Goal: Information Seeking & Learning: Understand process/instructions

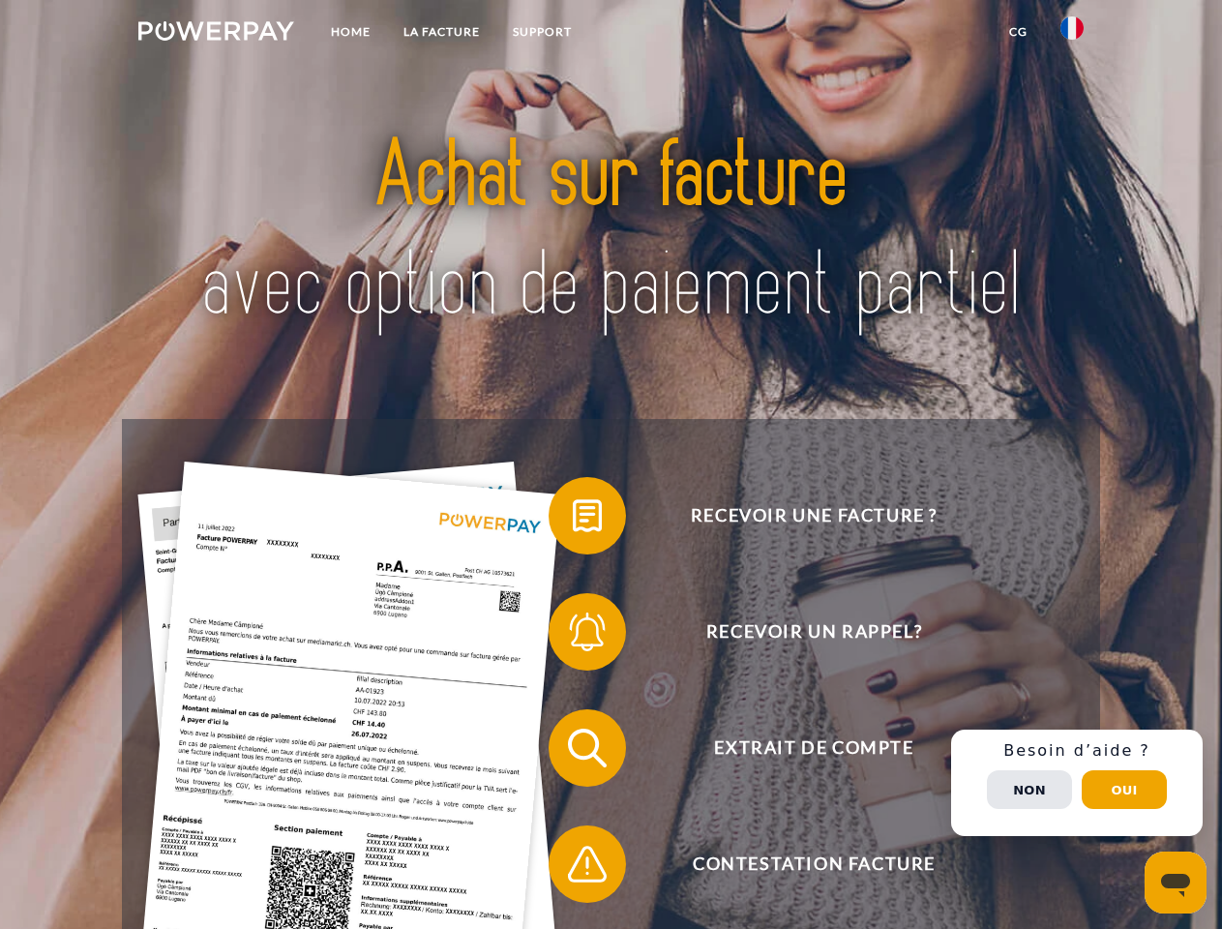
click at [216, 34] on img at bounding box center [216, 30] width 156 height 19
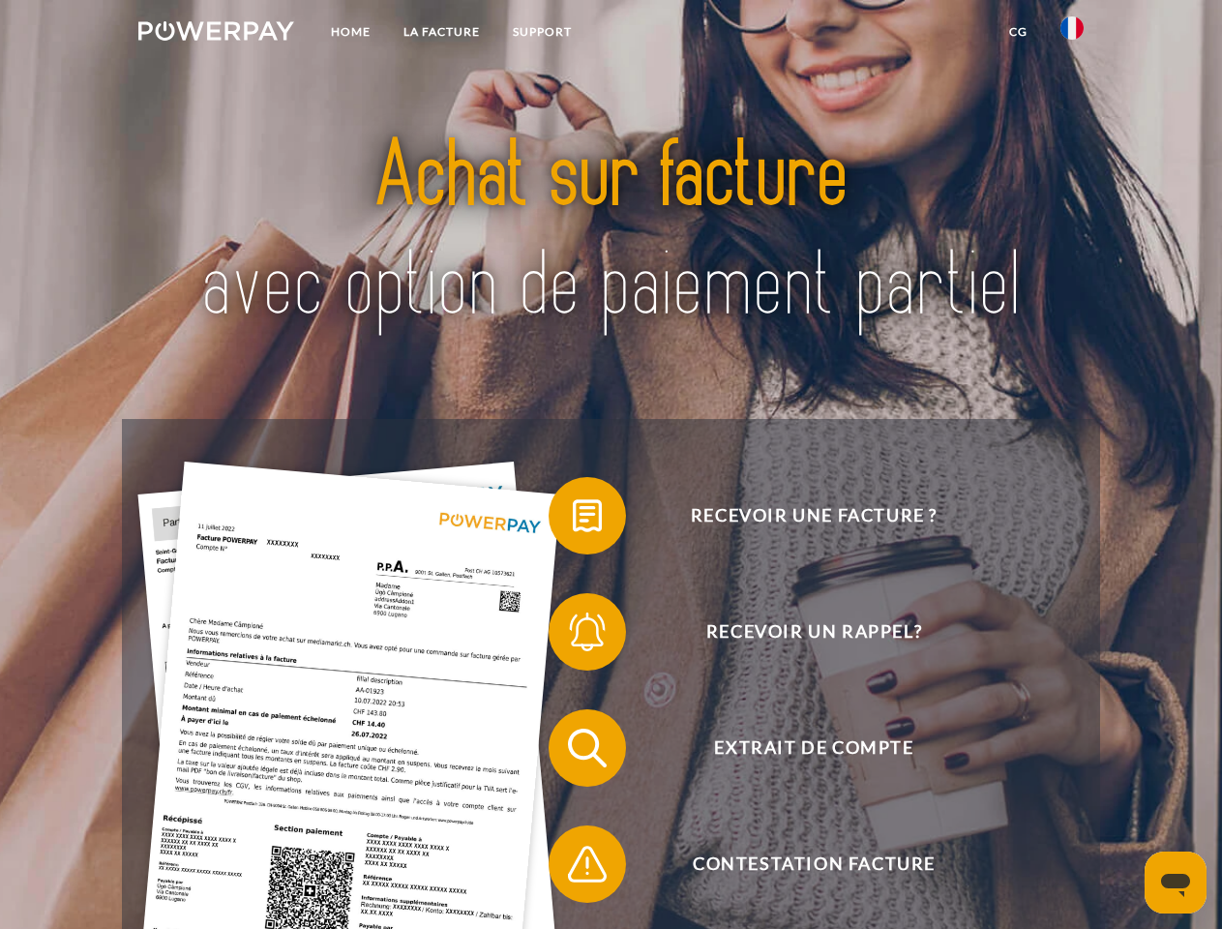
click at [1072, 34] on img at bounding box center [1071, 27] width 23 height 23
click at [1018, 32] on link "CG" at bounding box center [1018, 32] width 51 height 35
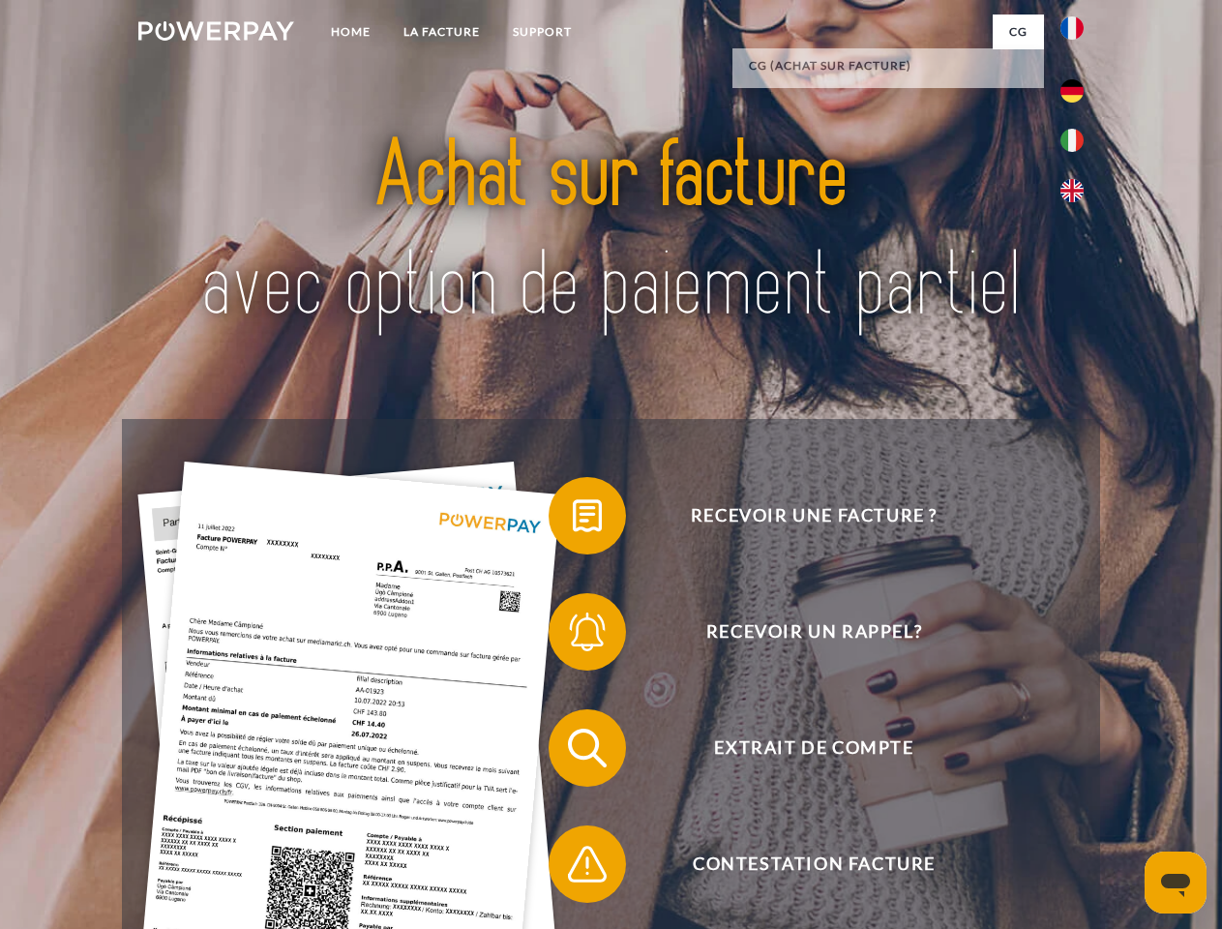
click at [573, 520] on span at bounding box center [558, 515] width 97 height 97
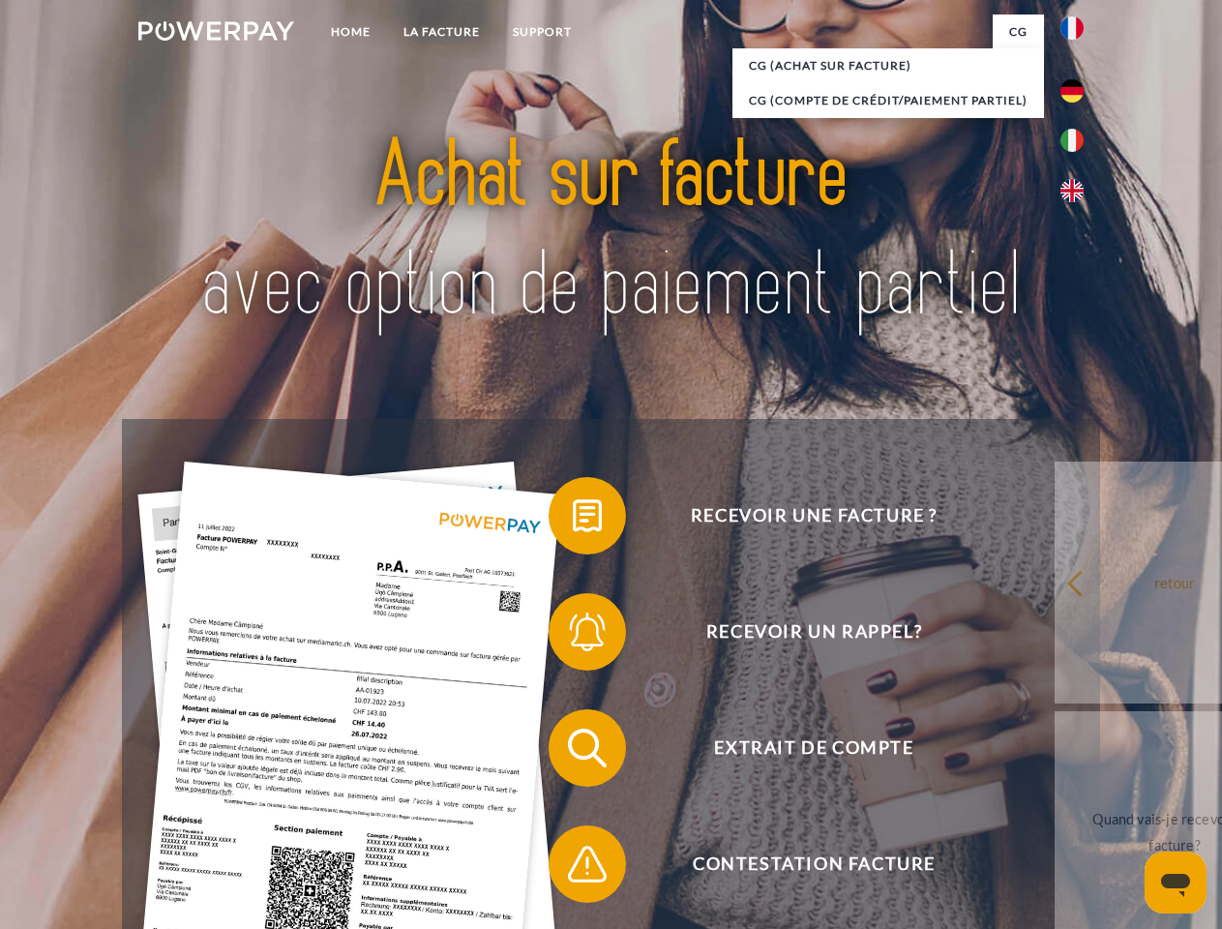
click at [573, 636] on span at bounding box center [558, 631] width 97 height 97
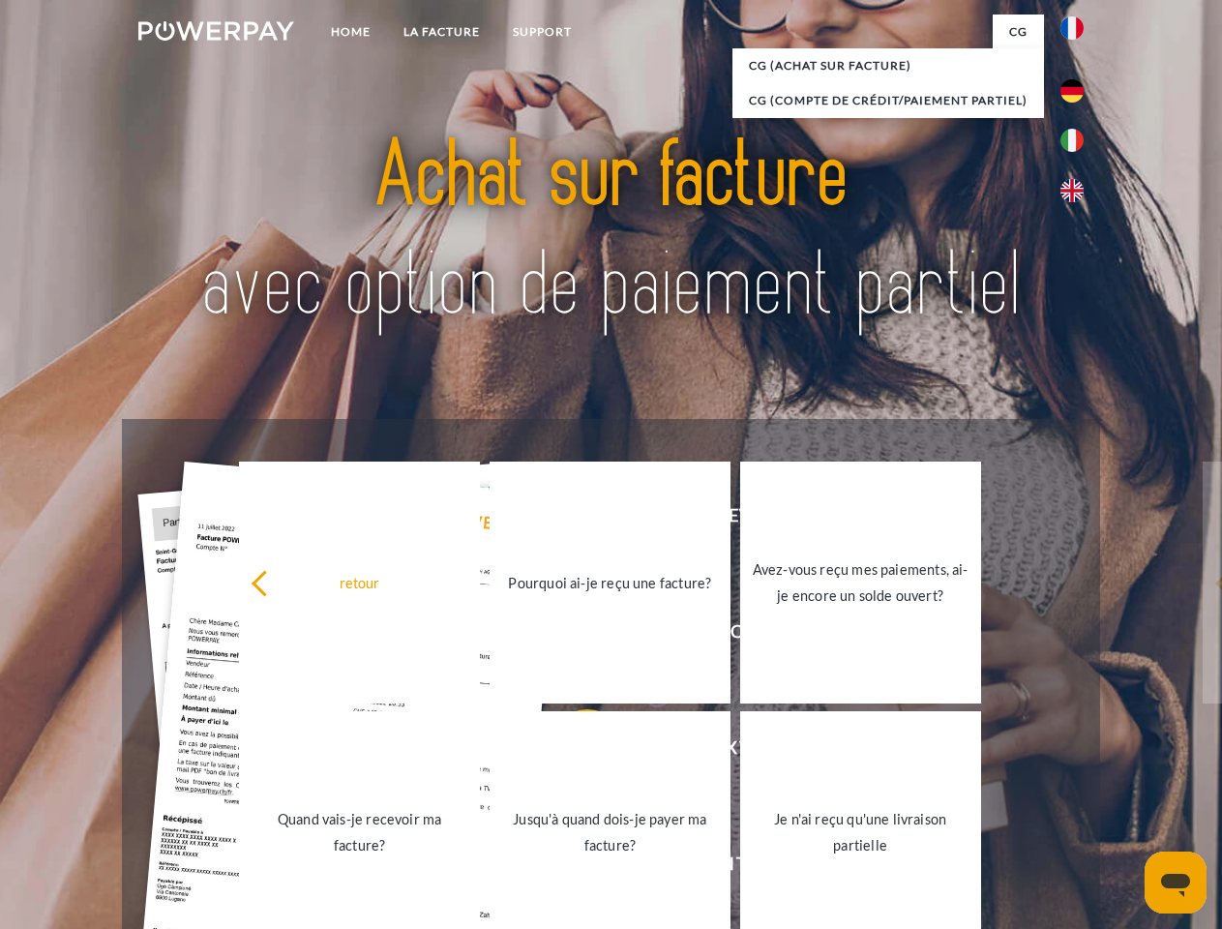
click at [573, 752] on link "Jusqu'à quand dois-je payer ma facture?" at bounding box center [610, 832] width 241 height 242
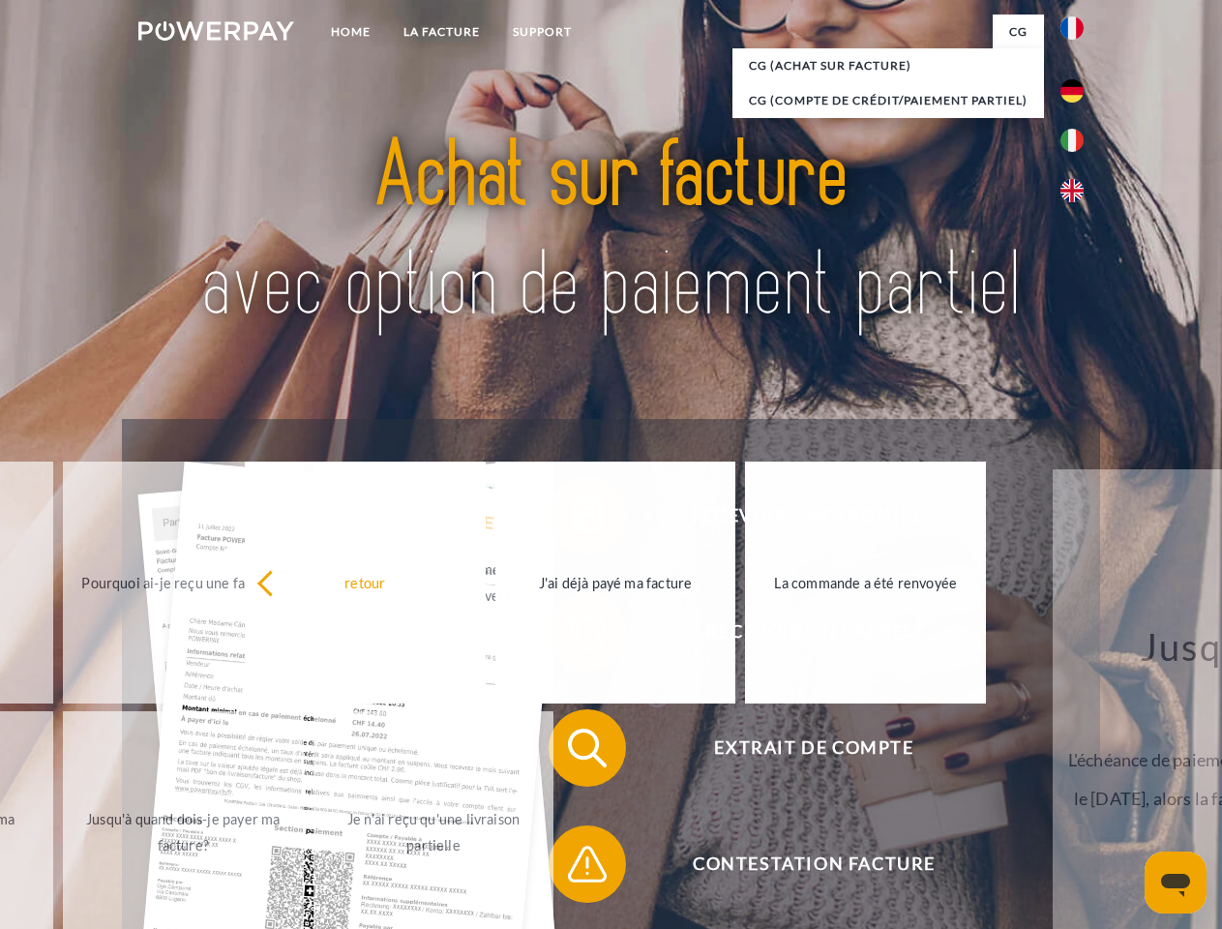
click at [573, 868] on span at bounding box center [558, 864] width 97 height 97
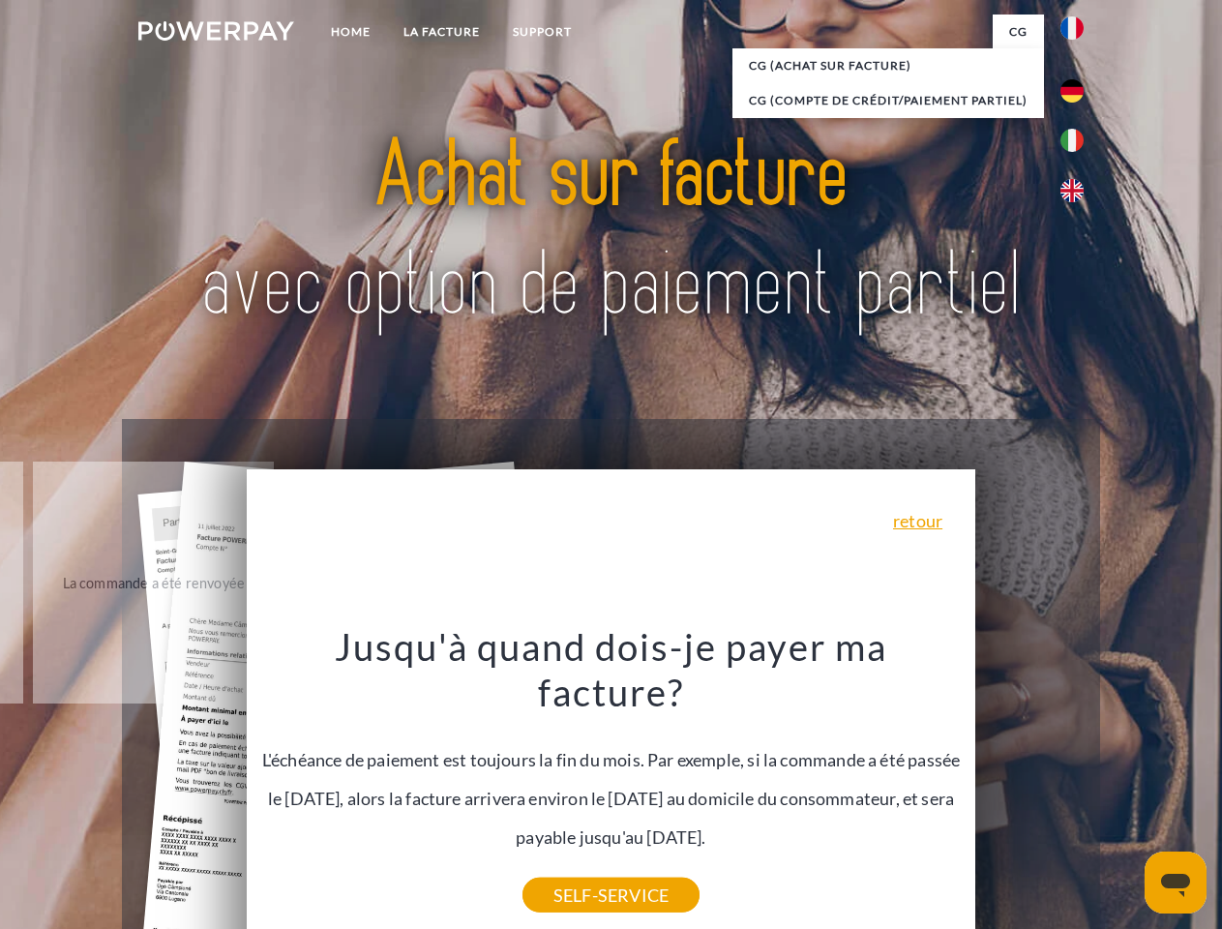
click at [1077, 783] on div "Recevoir une facture ? Recevoir un rappel? Extrait de compte retour" at bounding box center [610, 806] width 977 height 774
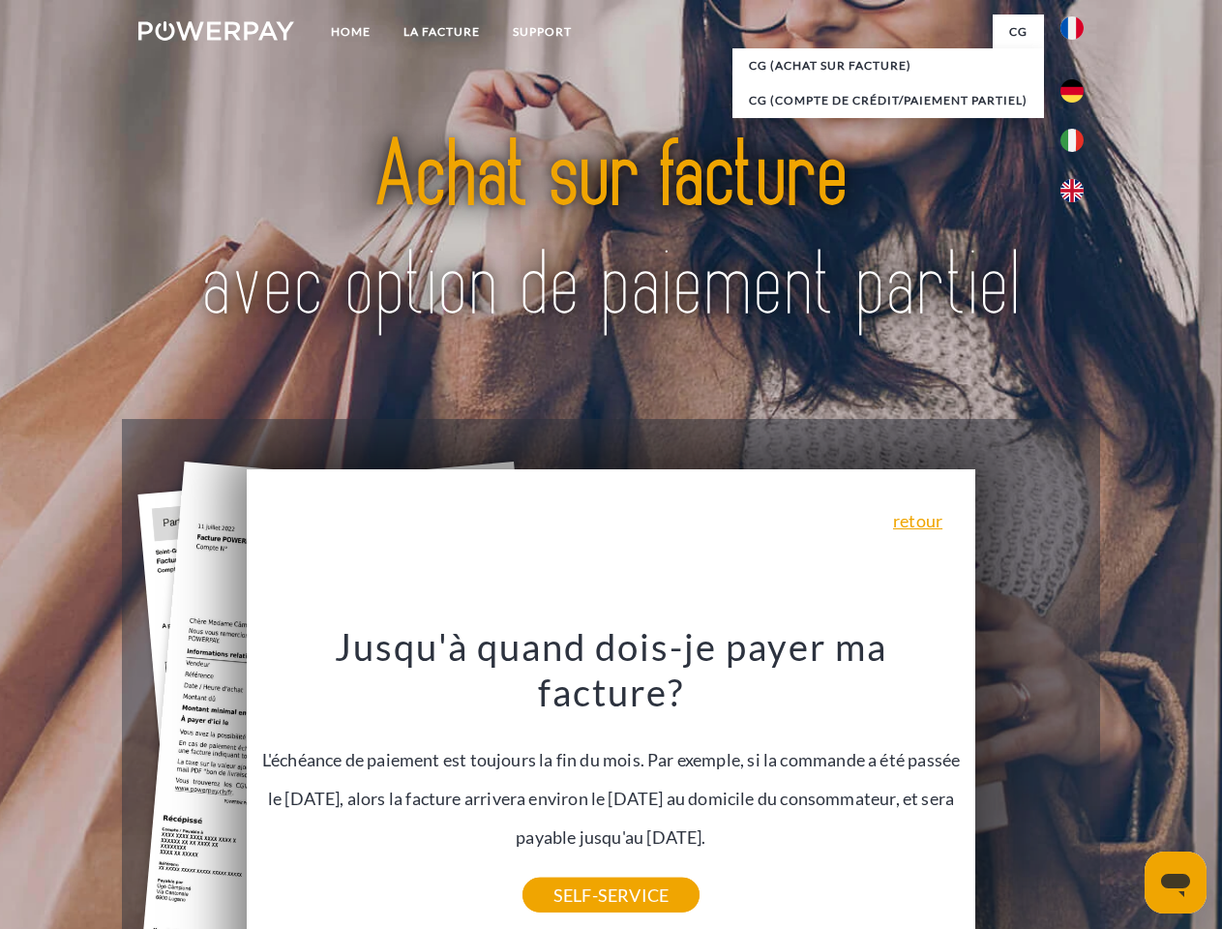
click at [1029, 787] on span "Extrait de compte" at bounding box center [814, 747] width 474 height 77
click at [1124, 790] on header "Home LA FACTURE Support" at bounding box center [611, 668] width 1222 height 1336
